Goal: Information Seeking & Learning: Learn about a topic

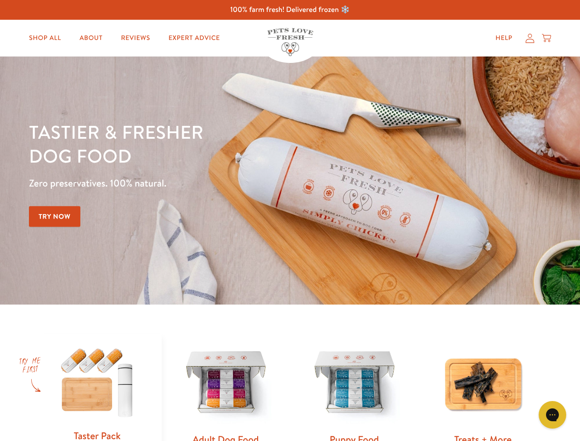
click at [290, 220] on div "Tastier & fresher dog food Zero preservatives. 100% natural. Try Now" at bounding box center [203, 180] width 348 height 121
click at [553, 415] on icon "Gorgias live chat" at bounding box center [552, 414] width 9 height 9
